Goal: Check status: Check status

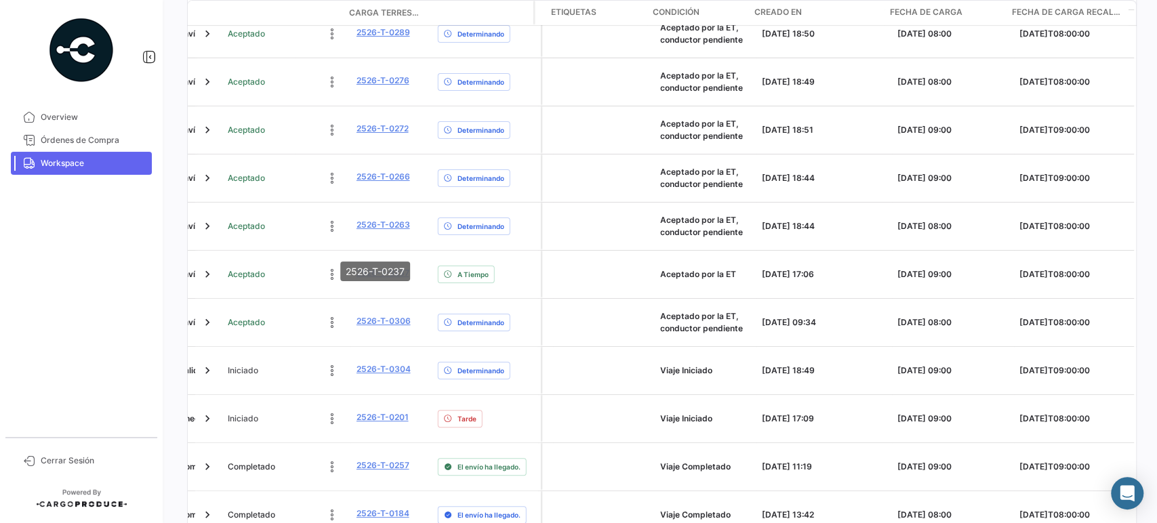
scroll to position [368, 0]
click at [96, 171] on link "Workspace" at bounding box center [81, 163] width 141 height 23
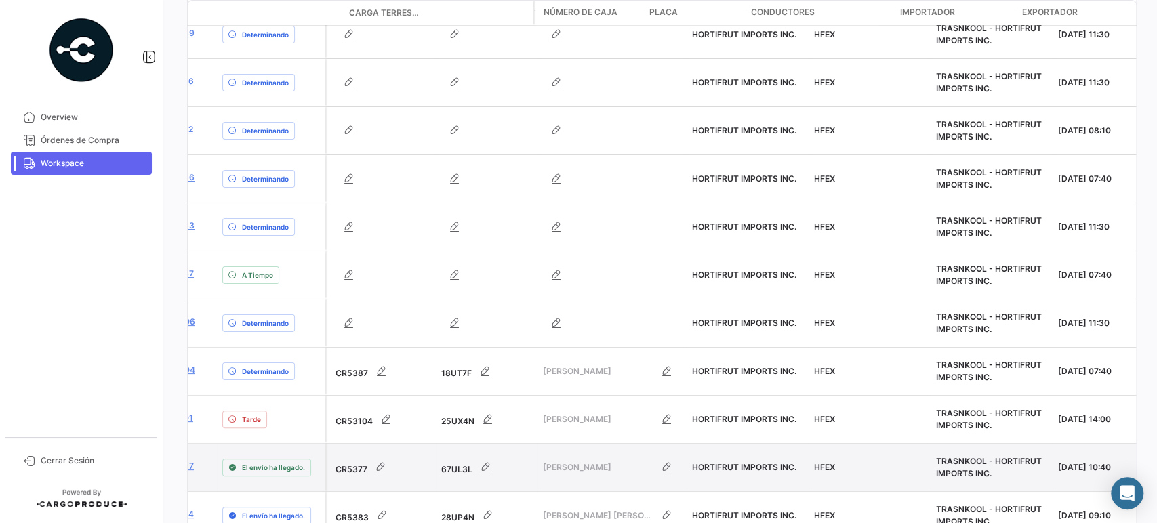
scroll to position [0, 0]
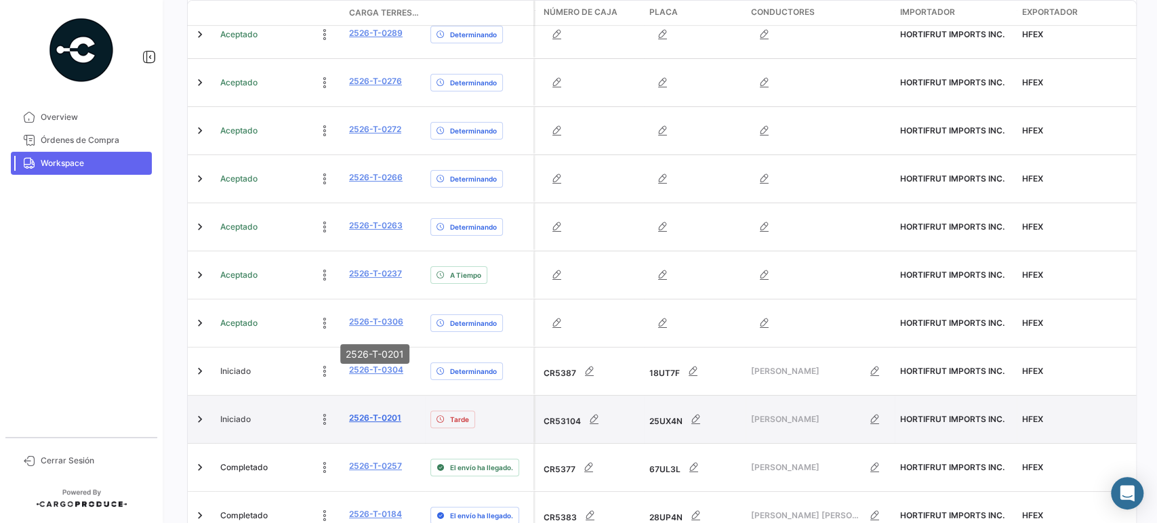
click at [390, 412] on link "2526-T-0201" at bounding box center [375, 418] width 52 height 12
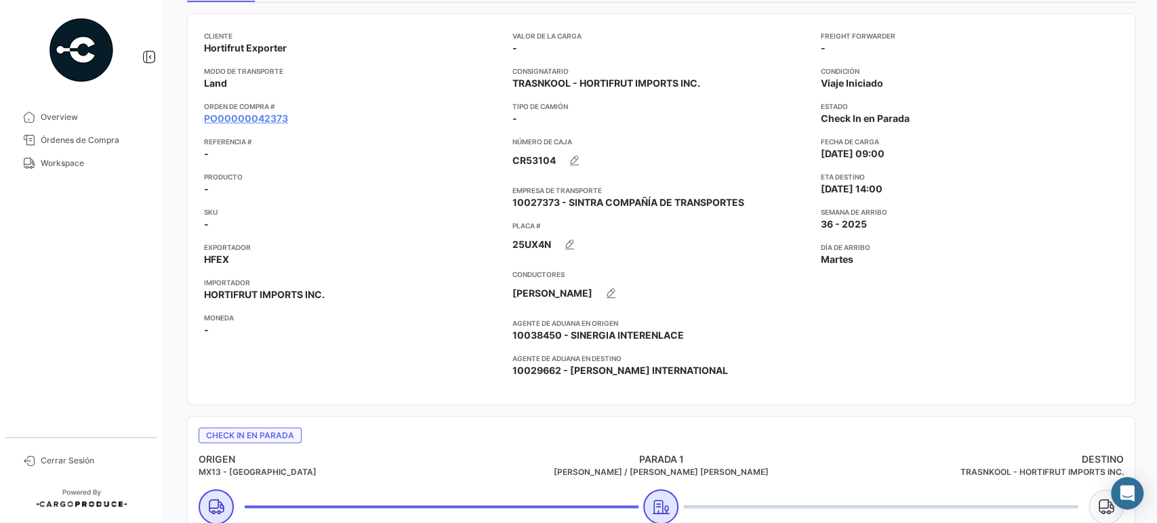
scroll to position [141, 0]
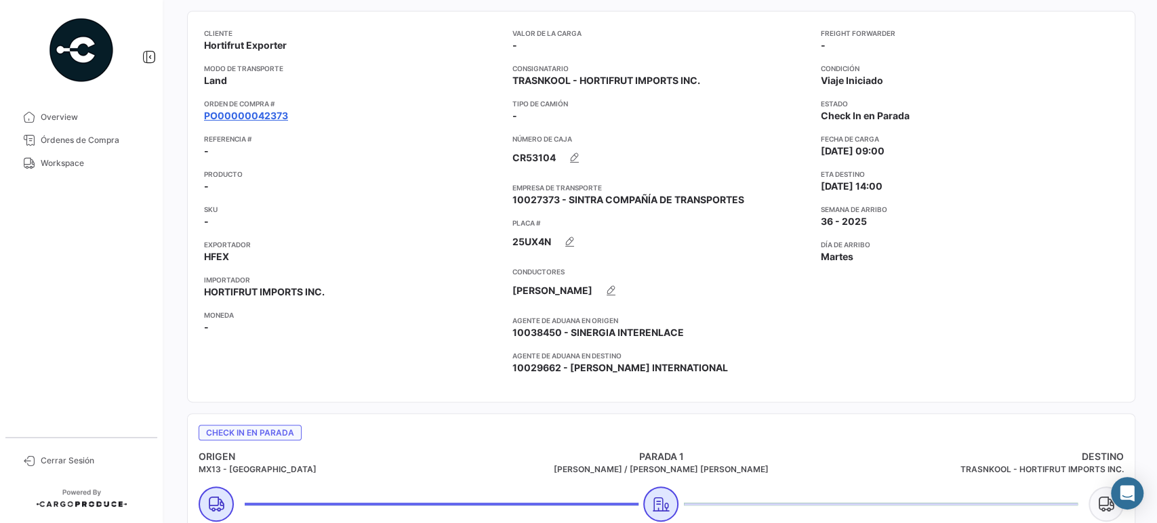
click at [260, 111] on link "PO00000042373" at bounding box center [246, 116] width 84 height 14
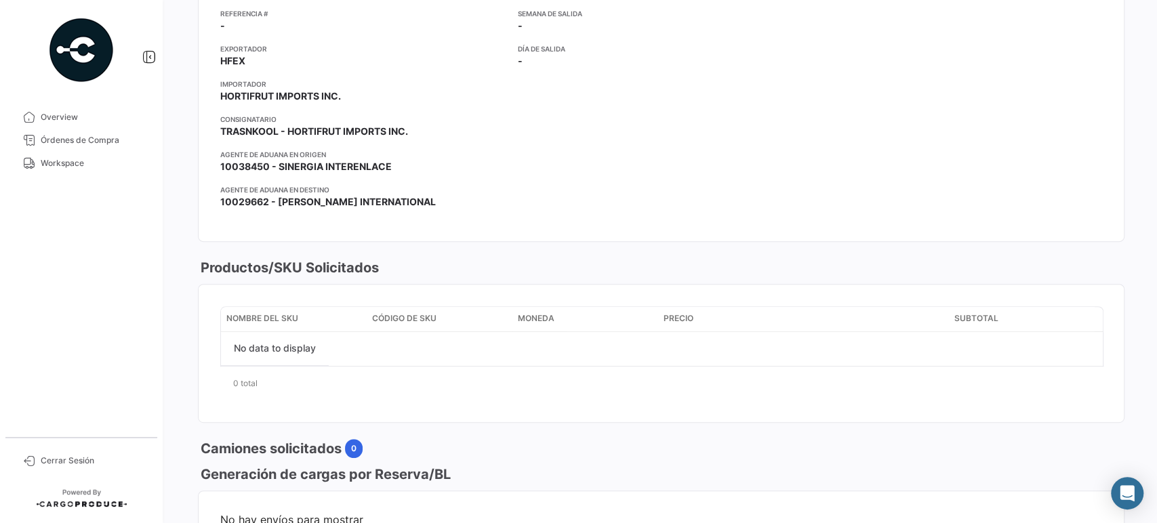
scroll to position [243, 0]
click at [260, 111] on div "Modo de Transporte Terrestre Referencia # - Exportador HFEX Importador HORTIFRU…" at bounding box center [363, 95] width 287 height 247
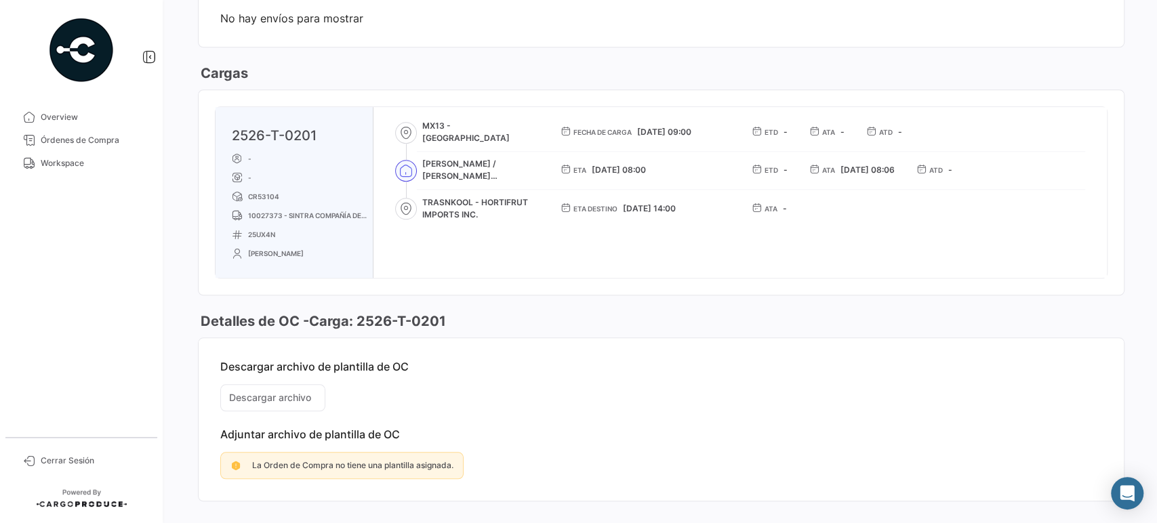
scroll to position [0, 0]
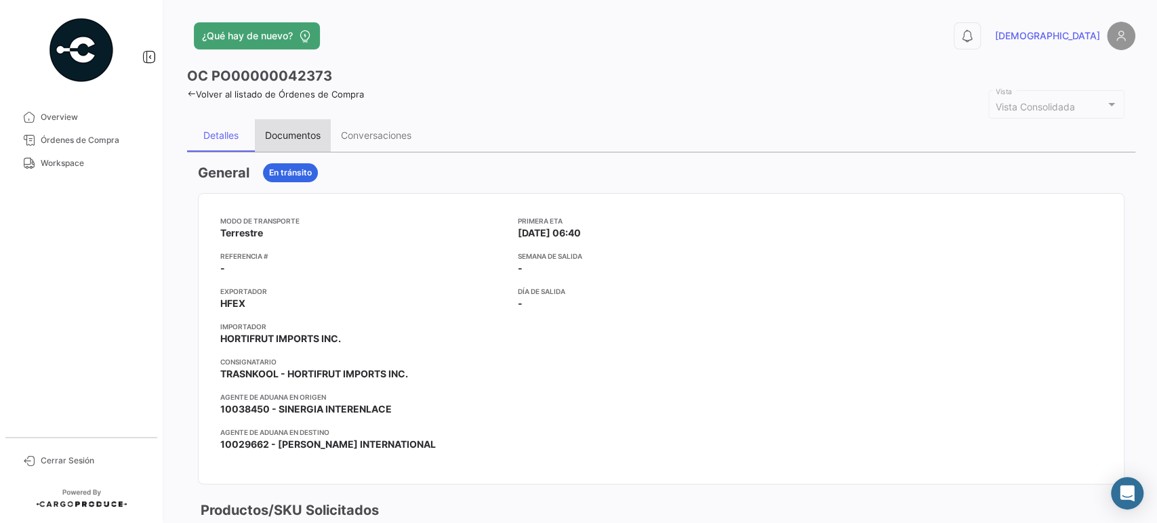
click at [287, 129] on div "Documentos" at bounding box center [293, 135] width 76 height 33
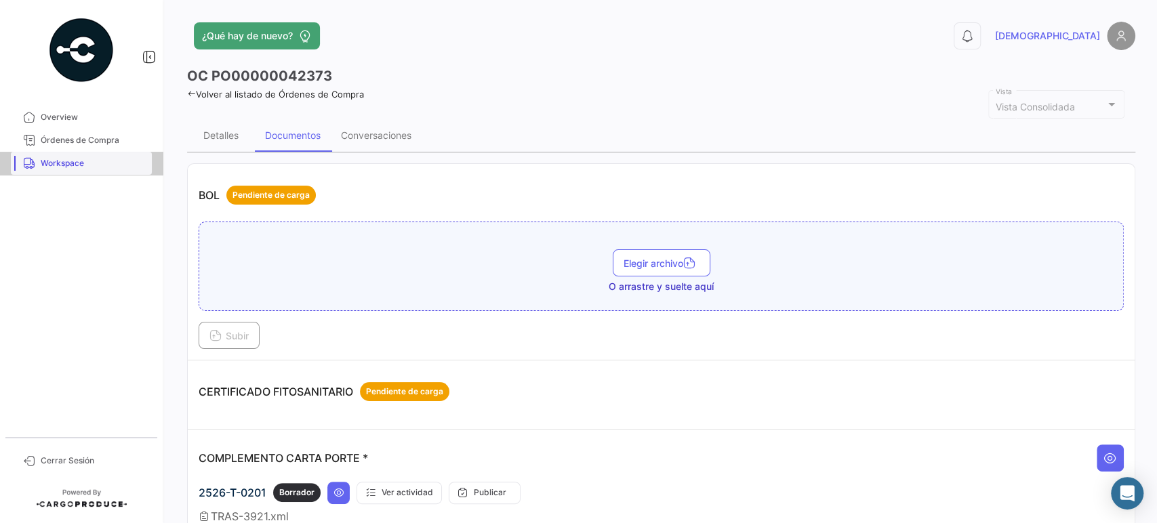
click at [72, 157] on span "Workspace" at bounding box center [94, 163] width 106 height 12
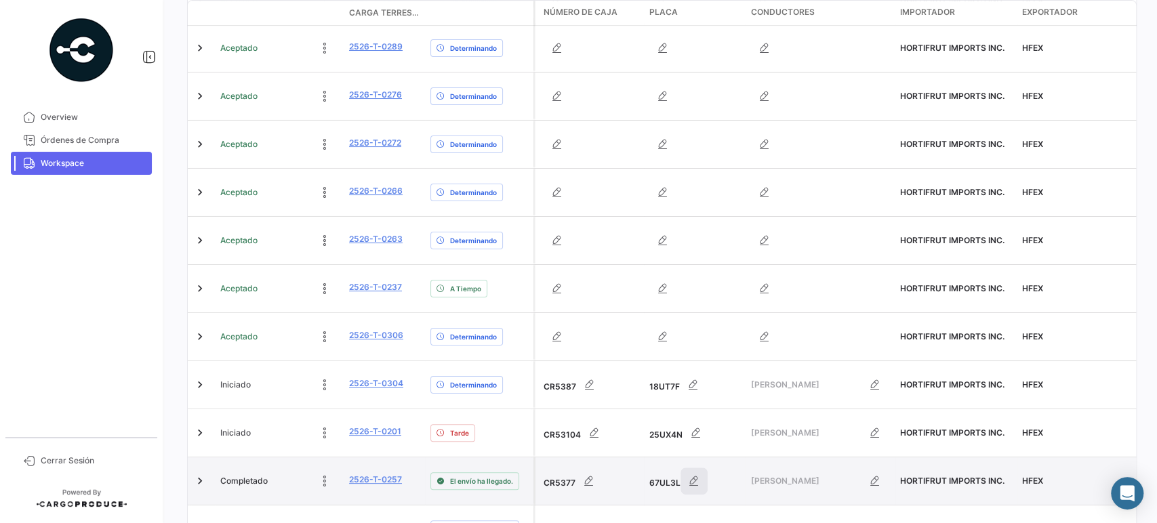
scroll to position [352, 0]
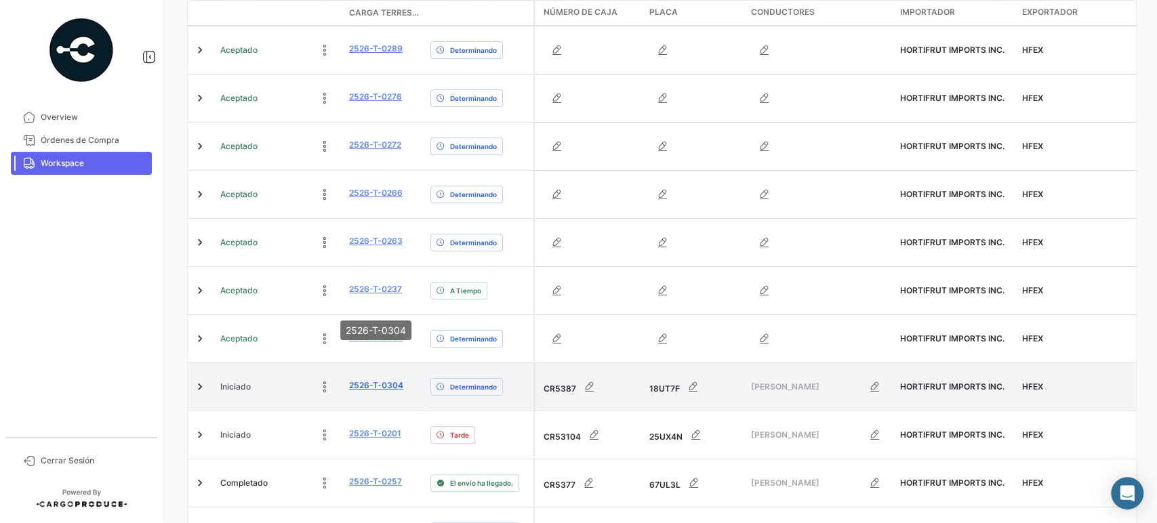
click at [387, 379] on link "2526-T-0304" at bounding box center [376, 385] width 54 height 12
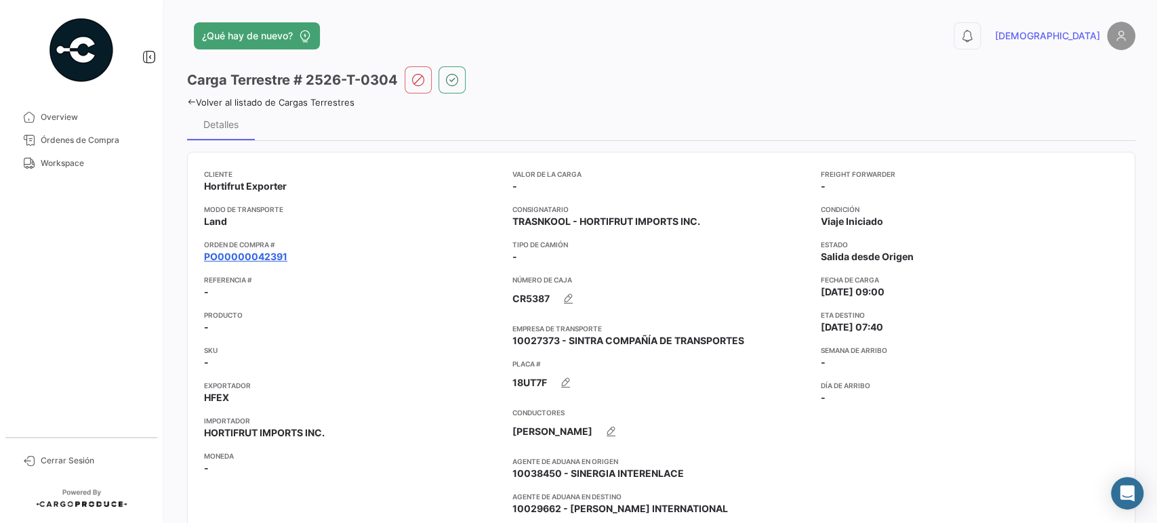
click at [262, 254] on link "PO00000042391" at bounding box center [245, 257] width 83 height 14
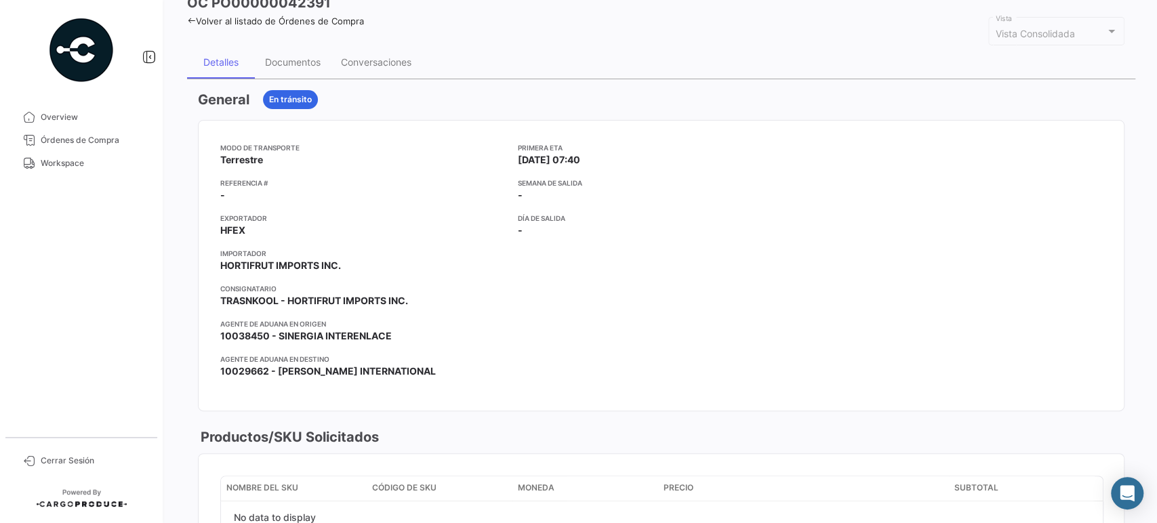
scroll to position [22, 0]
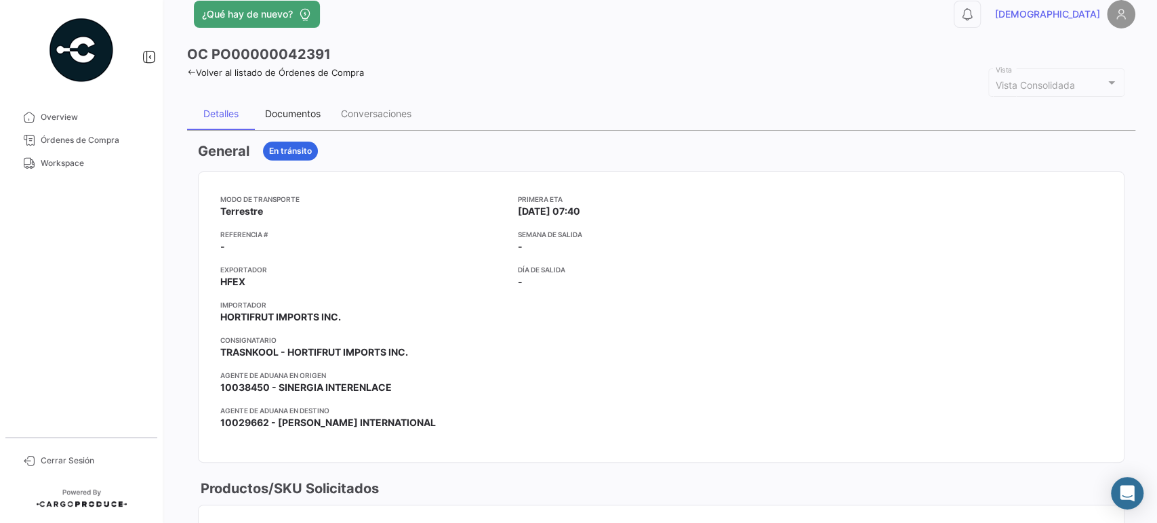
click at [302, 118] on div "Documentos" at bounding box center [293, 114] width 56 height 12
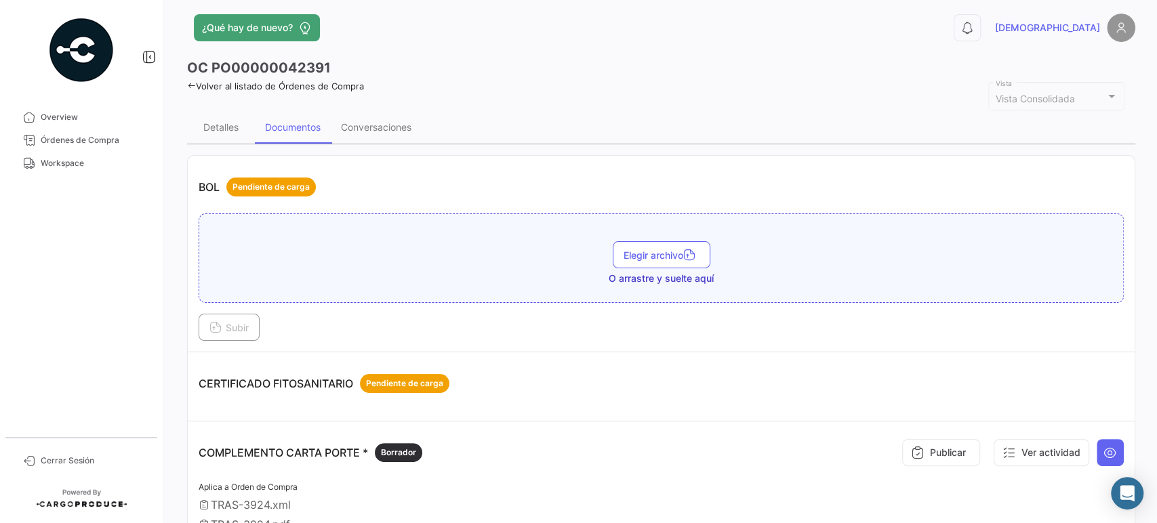
scroll to position [0, 0]
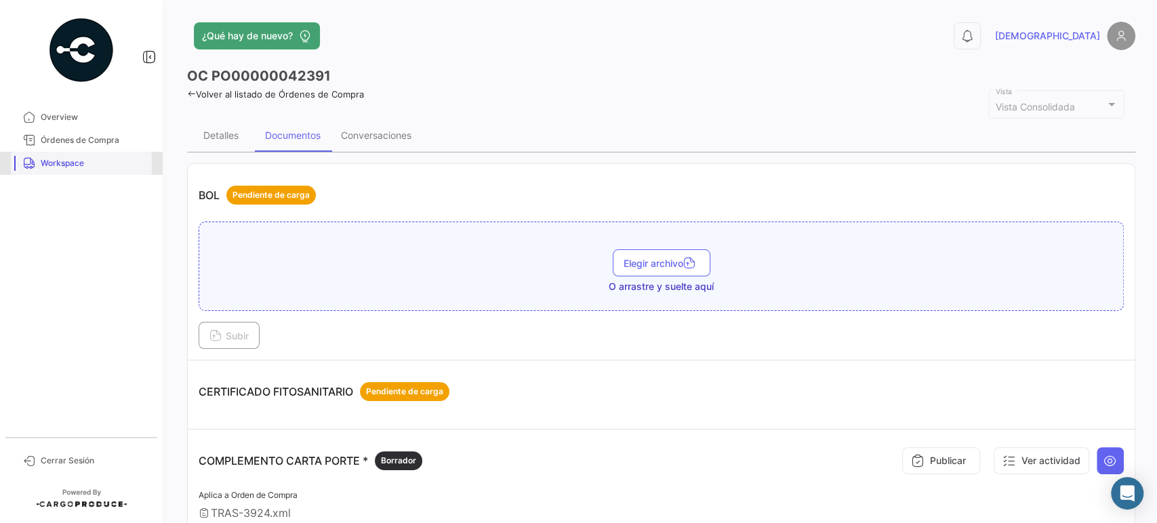
click at [68, 165] on span "Workspace" at bounding box center [94, 163] width 106 height 12
